Goal: Obtain resource: Download file/media

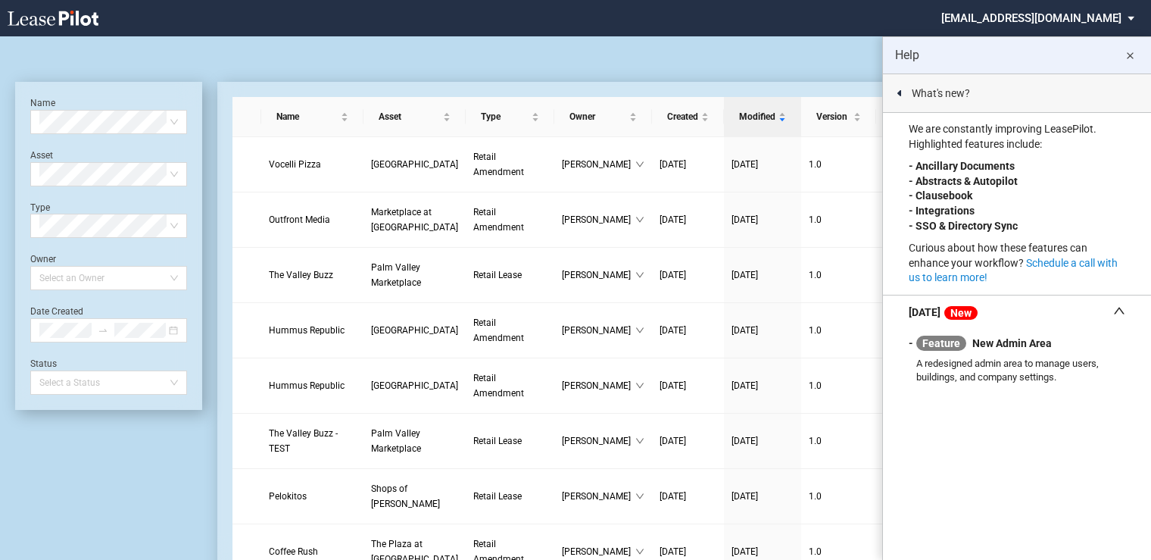
click at [1128, 55] on md-icon "close" at bounding box center [1130, 56] width 18 height 18
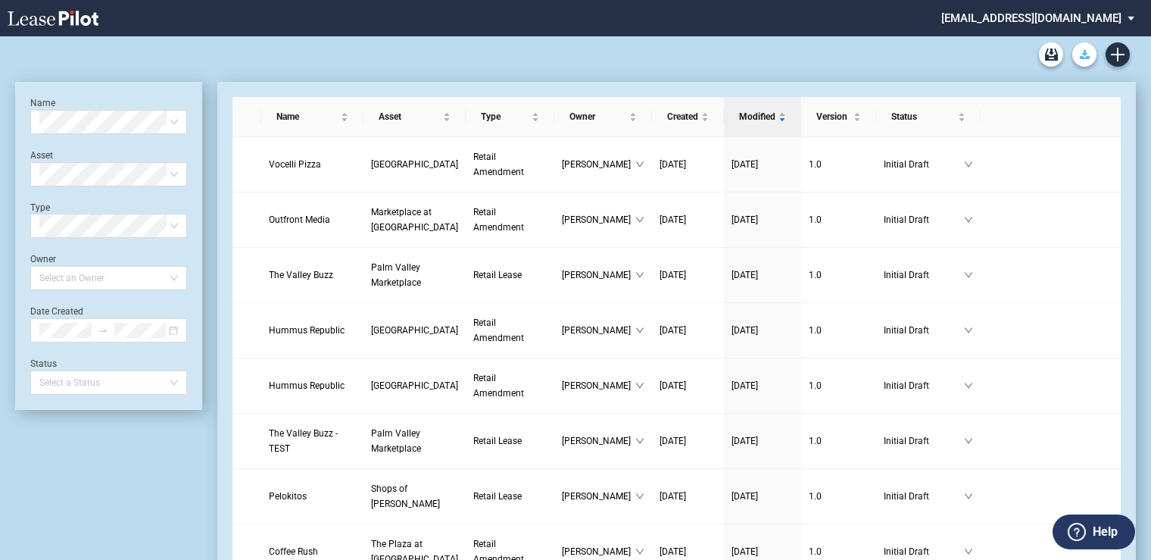
click at [1087, 57] on use "Download Blank Form" at bounding box center [1085, 54] width 10 height 9
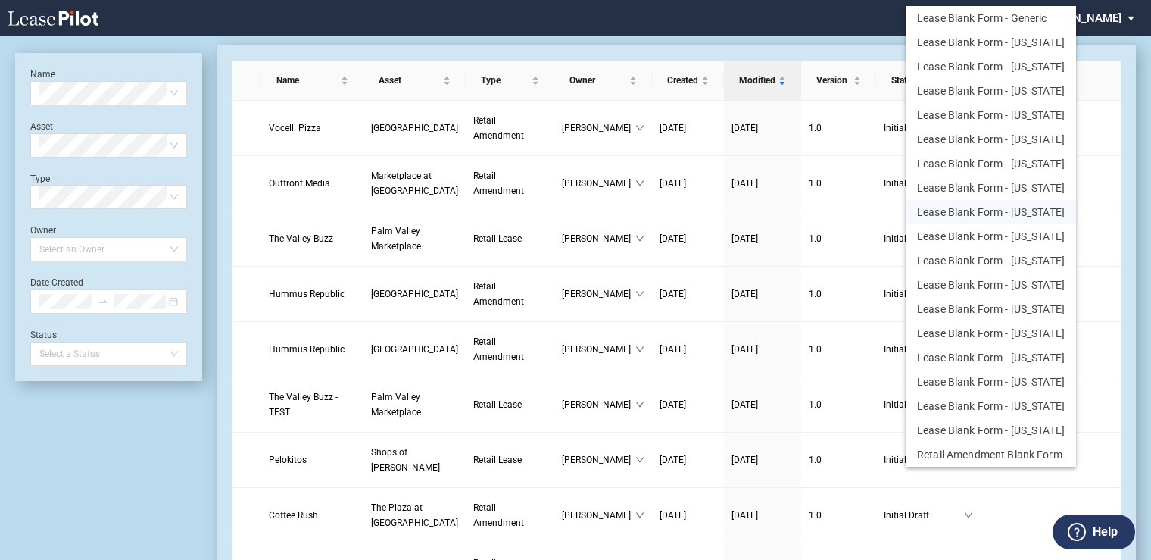
click at [1000, 213] on button "Lease Blank Form - Texas" at bounding box center [991, 212] width 170 height 24
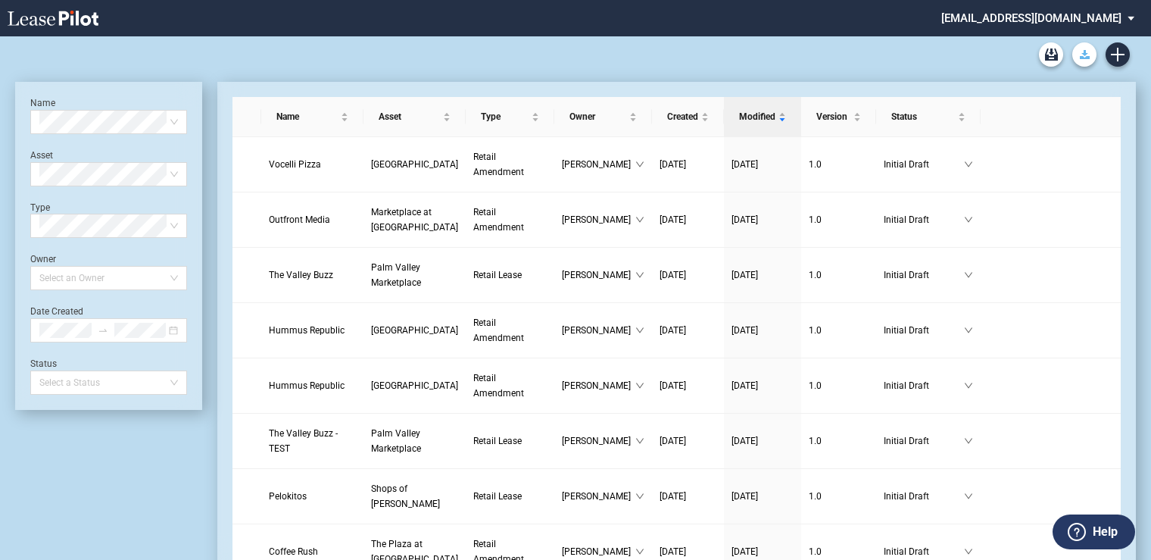
click at [1088, 55] on icon "Download Blank Form" at bounding box center [1085, 54] width 10 height 9
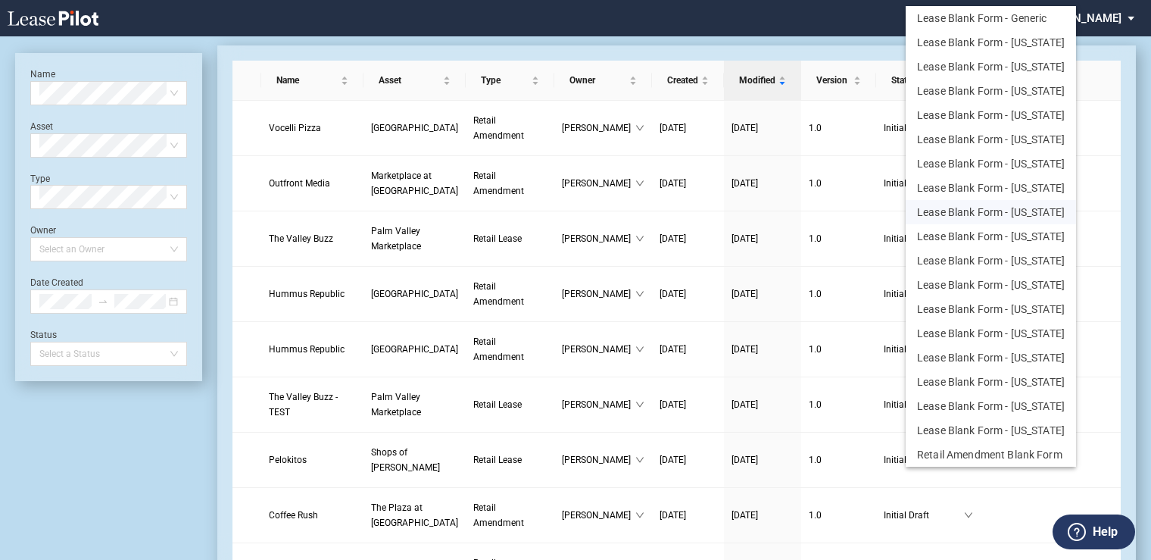
click at [1013, 211] on button "Lease Blank Form - Texas" at bounding box center [991, 212] width 170 height 24
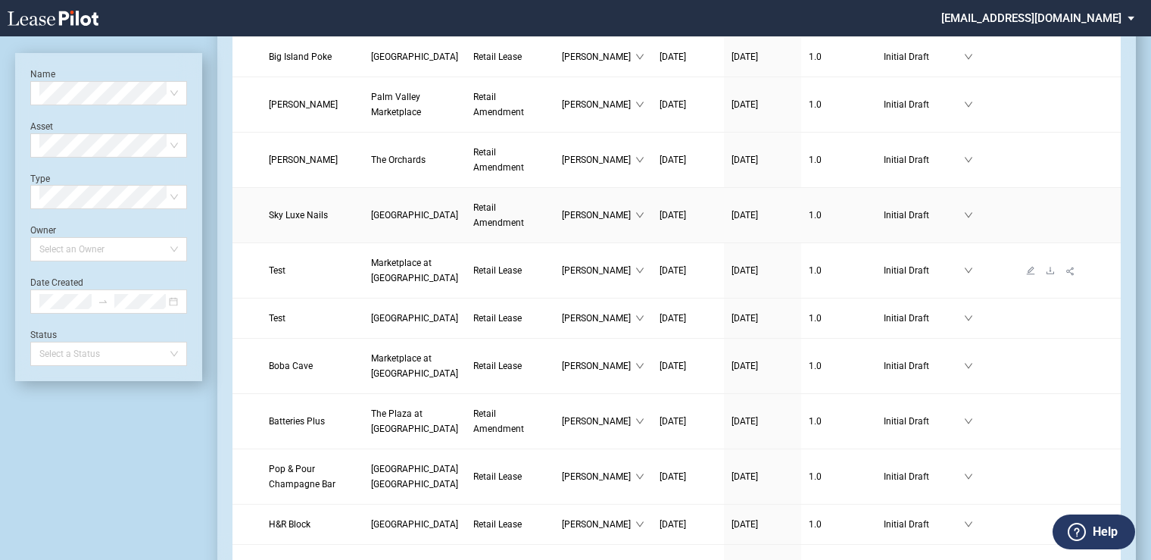
scroll to position [885, 0]
click at [371, 282] on span "Marketplace at [GEOGRAPHIC_DATA]" at bounding box center [414, 270] width 87 height 26
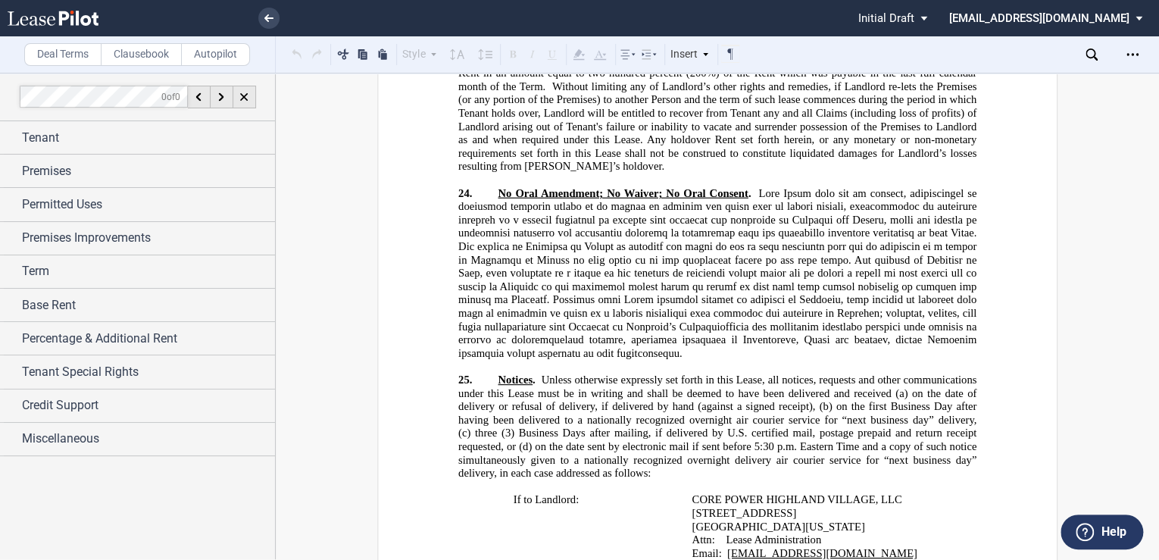
scroll to position [17651, 0]
